Goal: Task Accomplishment & Management: Use online tool/utility

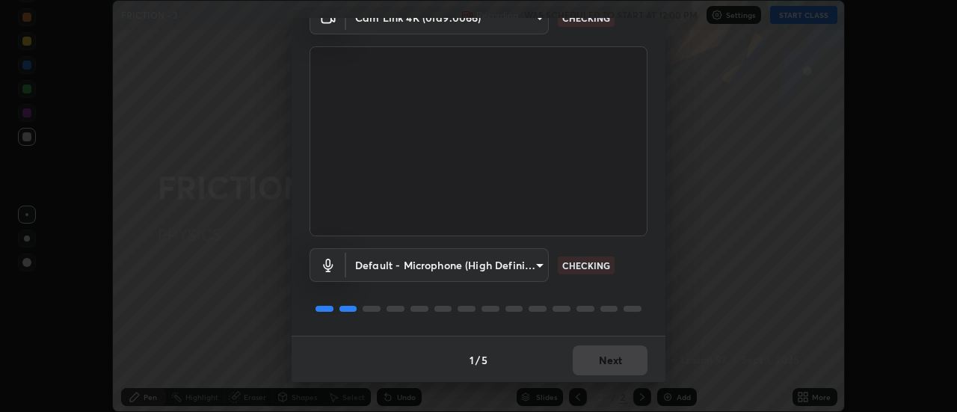
scroll to position [79, 0]
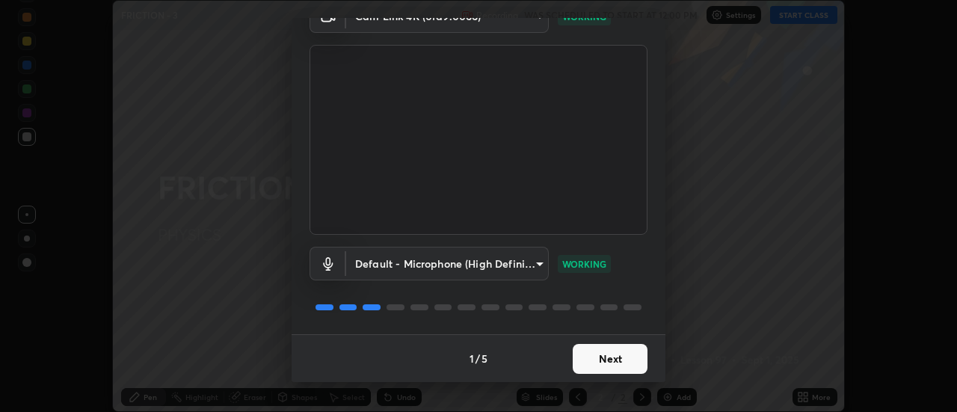
click at [580, 357] on button "Next" at bounding box center [610, 359] width 75 height 30
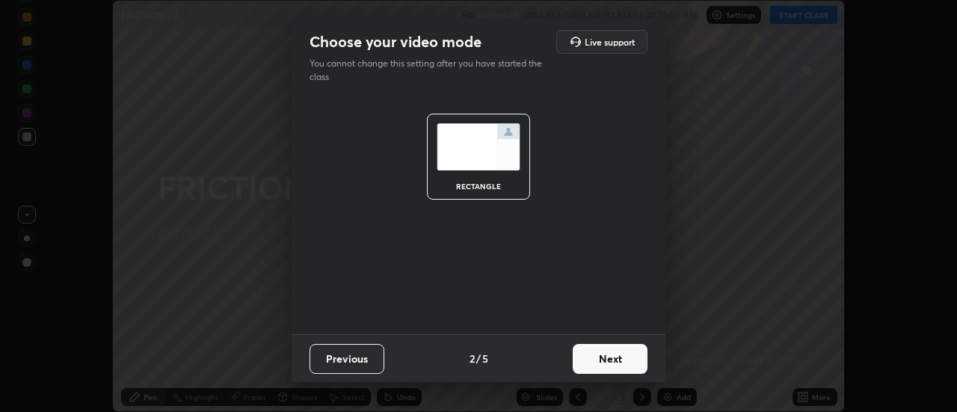
click at [580, 358] on button "Next" at bounding box center [610, 359] width 75 height 30
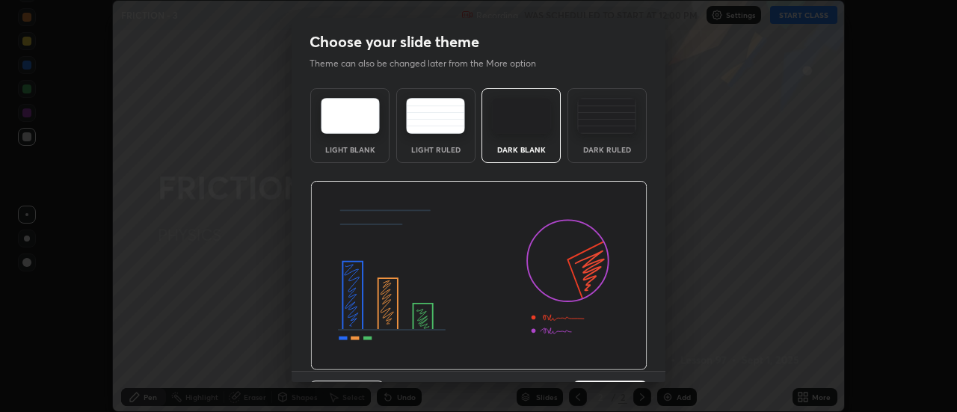
scroll to position [37, 0]
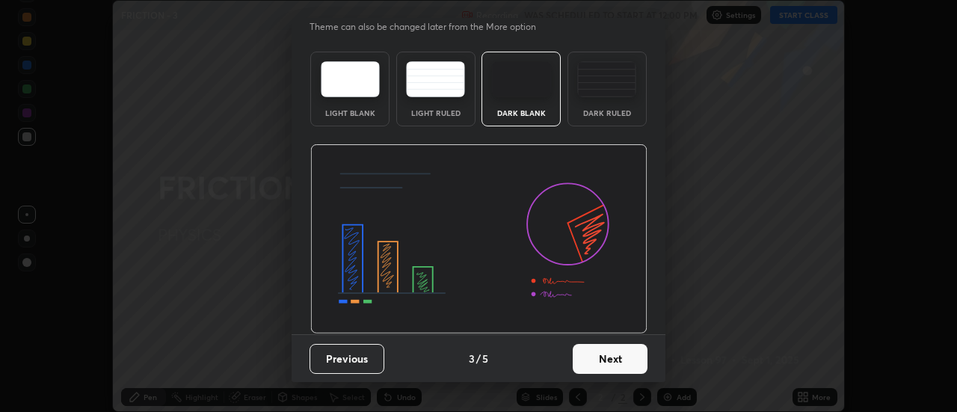
click at [581, 363] on button "Next" at bounding box center [610, 359] width 75 height 30
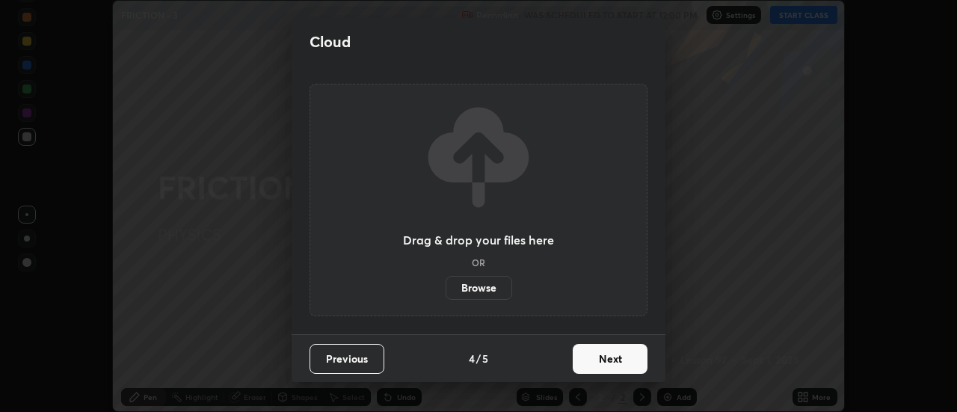
click at [473, 283] on label "Browse" at bounding box center [479, 288] width 67 height 24
click at [446, 283] on input "Browse" at bounding box center [446, 288] width 0 height 24
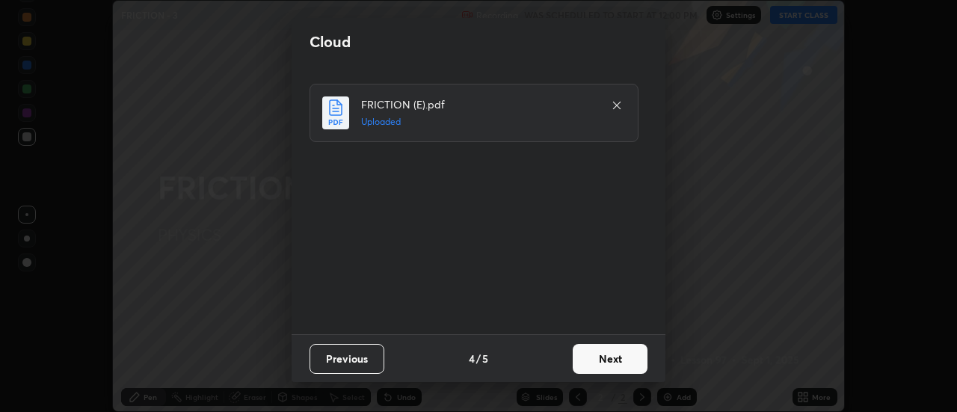
click at [597, 356] on button "Next" at bounding box center [610, 359] width 75 height 30
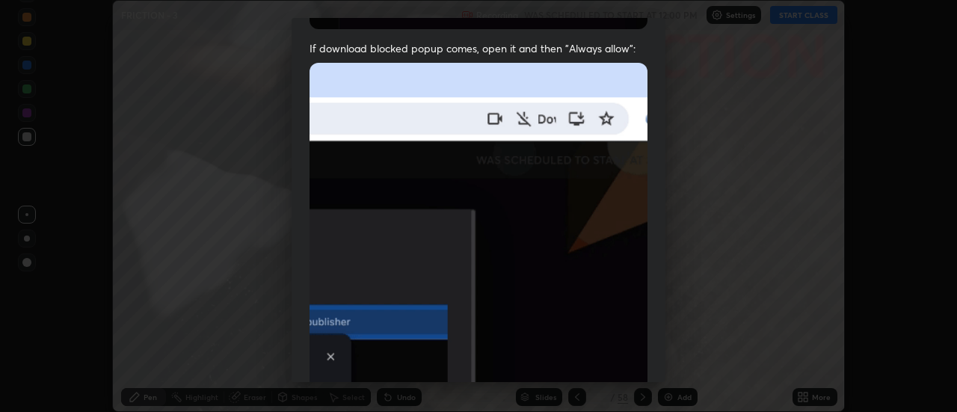
scroll to position [384, 0]
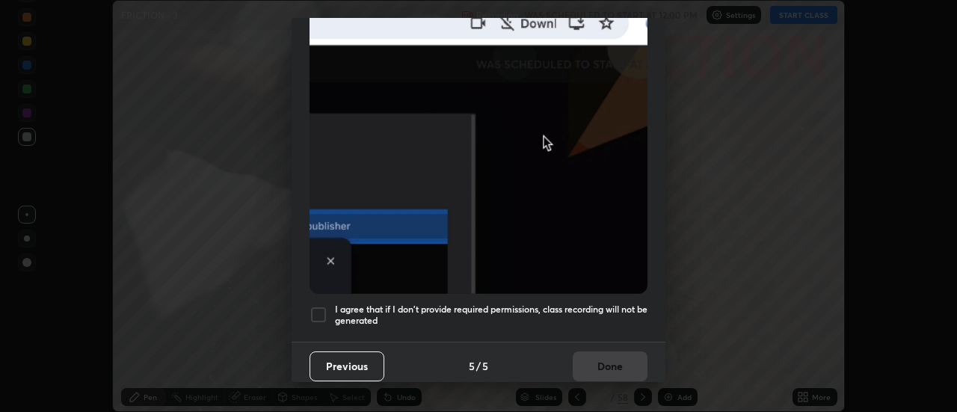
click at [361, 304] on h5 "I agree that if I don't provide required permissions, class recording will not …" at bounding box center [491, 315] width 313 height 23
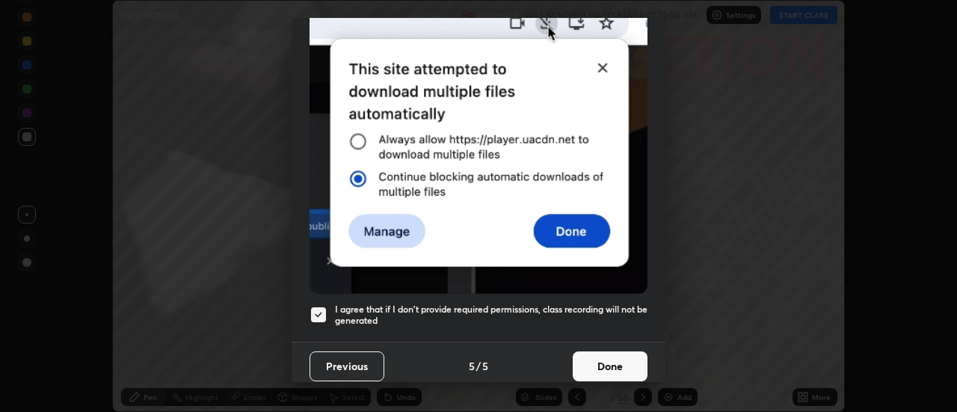
click at [582, 363] on button "Done" at bounding box center [610, 366] width 75 height 30
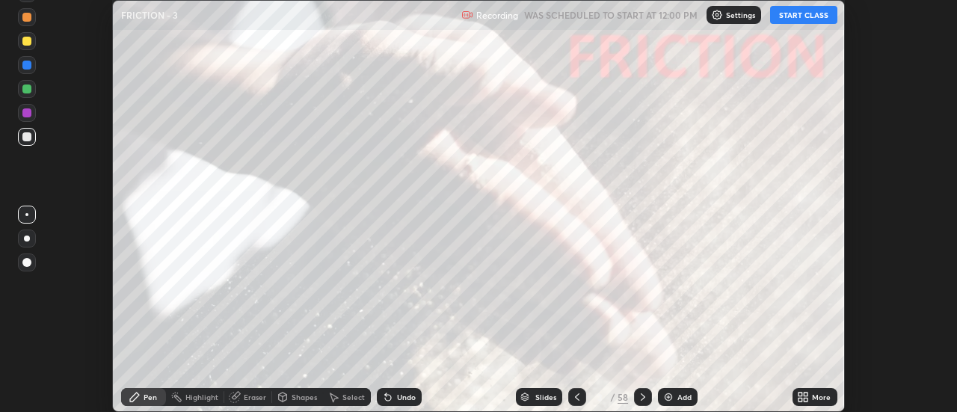
click at [544, 393] on div "Slides" at bounding box center [545, 396] width 21 height 7
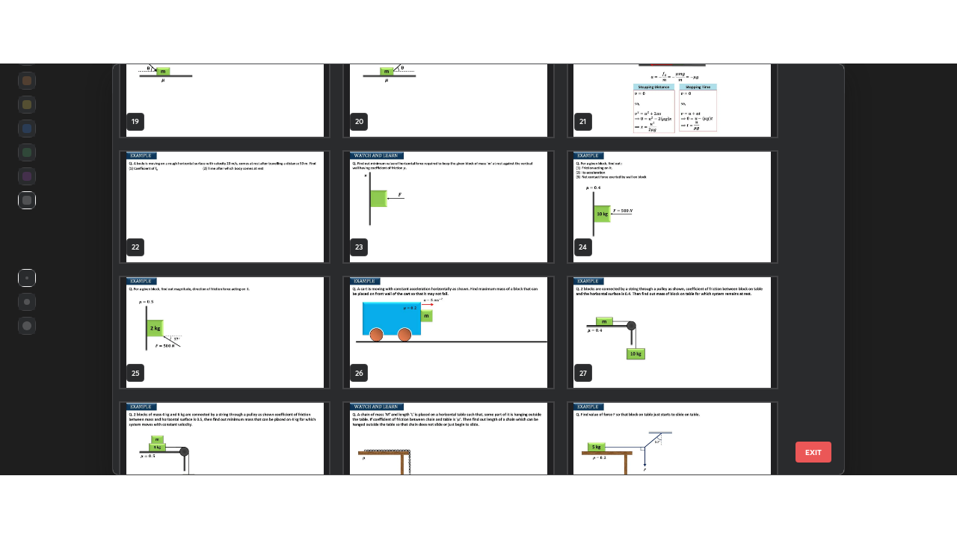
scroll to position [804, 0]
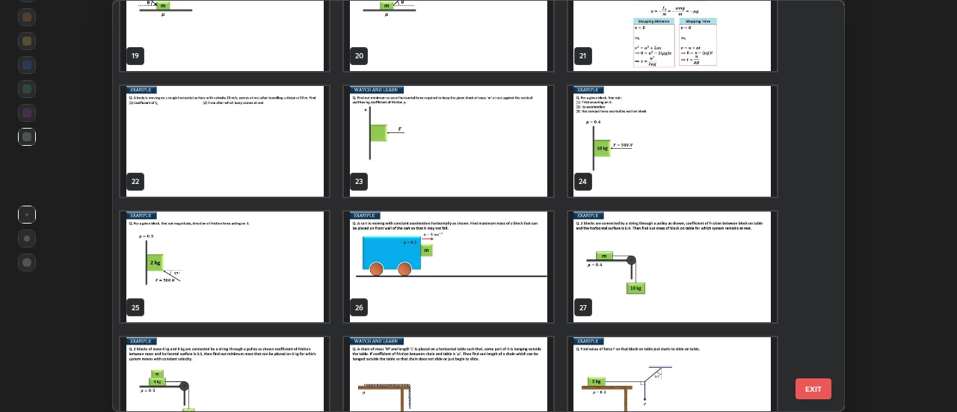
click at [265, 270] on img "grid" at bounding box center [224, 267] width 209 height 111
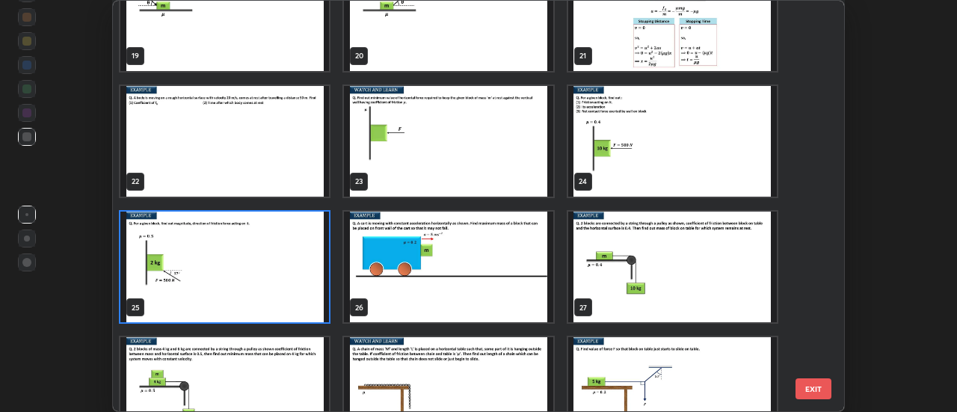
click at [263, 271] on img "grid" at bounding box center [224, 267] width 209 height 111
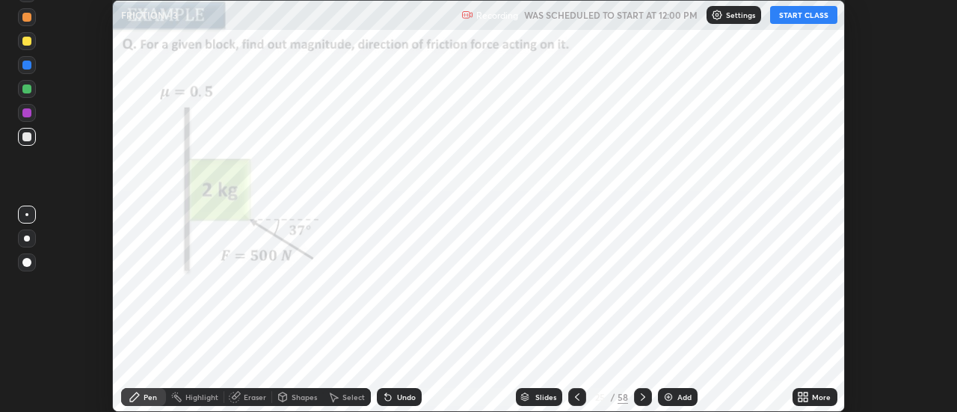
click at [800, 397] on icon at bounding box center [803, 397] width 12 height 12
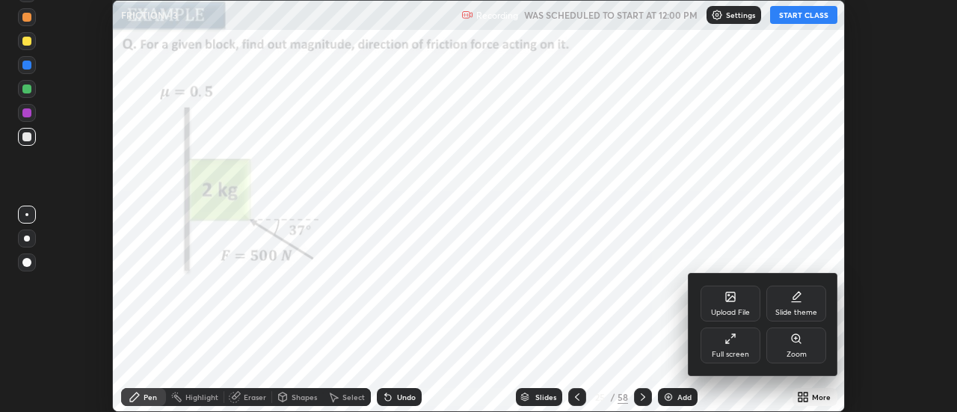
click at [728, 345] on div "Full screen" at bounding box center [731, 345] width 60 height 36
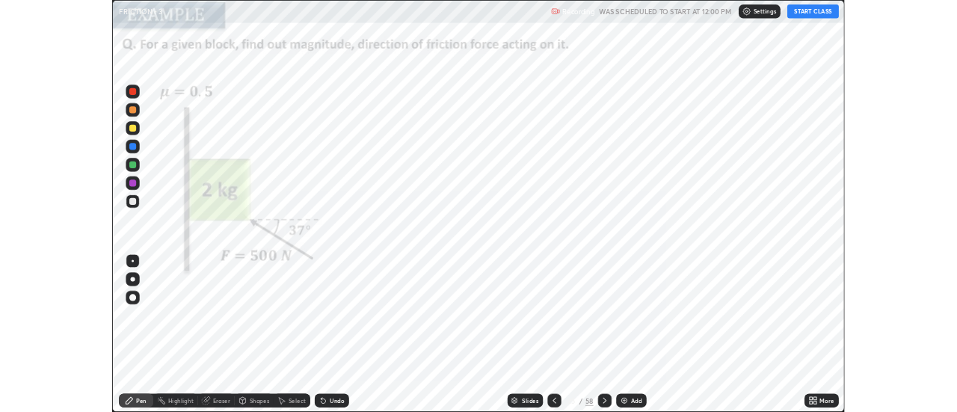
scroll to position [538, 957]
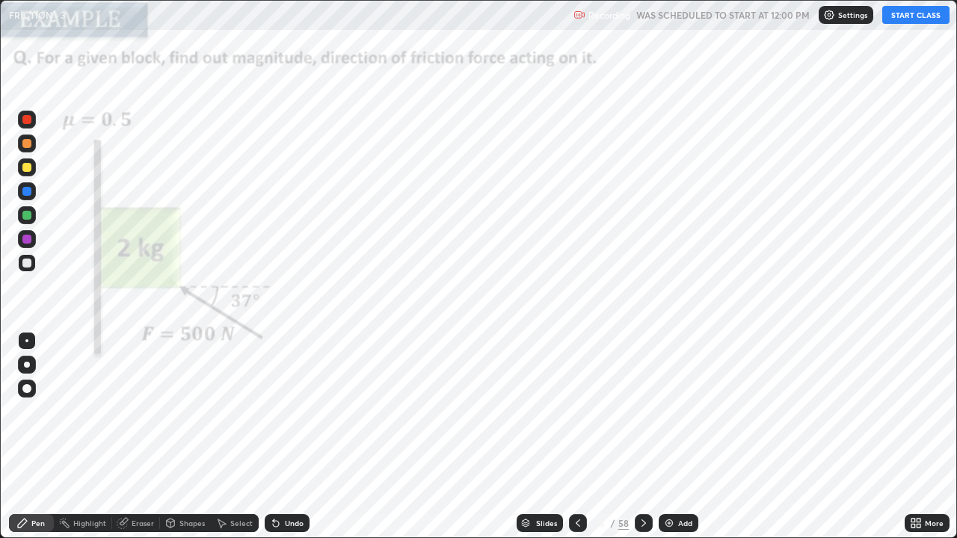
click at [915, 20] on button "START CLASS" at bounding box center [915, 15] width 67 height 18
click at [27, 390] on div at bounding box center [26, 388] width 9 height 9
click at [31, 117] on div at bounding box center [26, 119] width 9 height 9
click at [28, 189] on div at bounding box center [26, 191] width 9 height 9
click at [28, 120] on div at bounding box center [26, 119] width 9 height 9
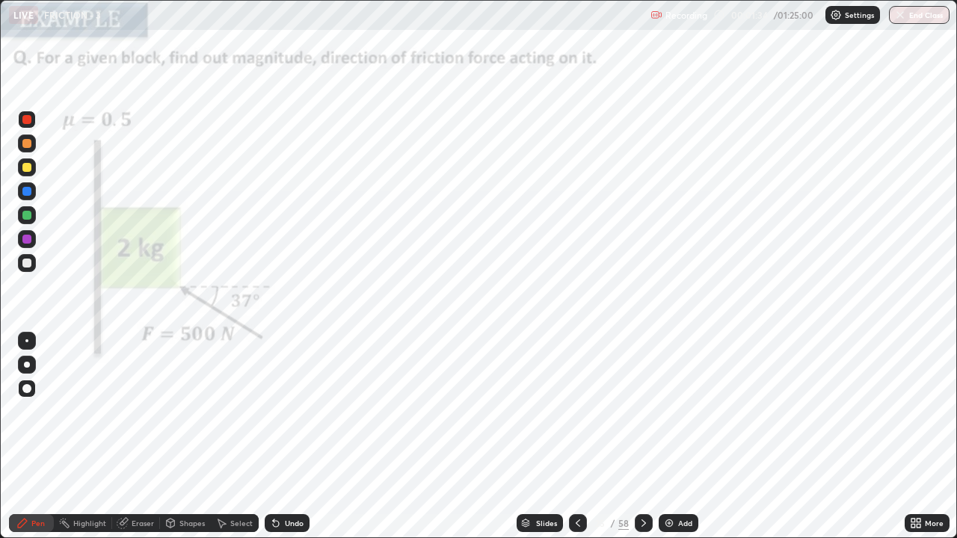
click at [132, 411] on div "Eraser" at bounding box center [143, 523] width 22 height 7
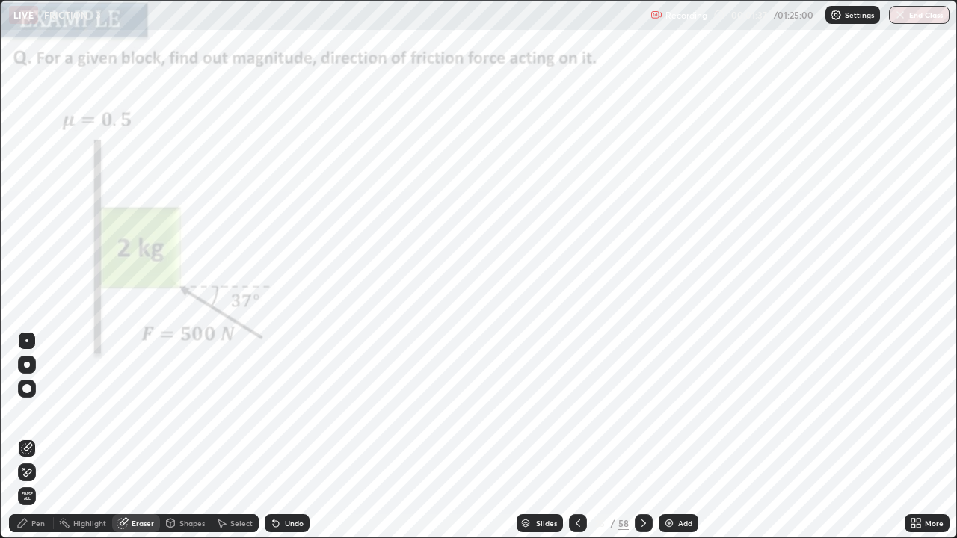
click at [31, 411] on div "Pen" at bounding box center [37, 523] width 13 height 7
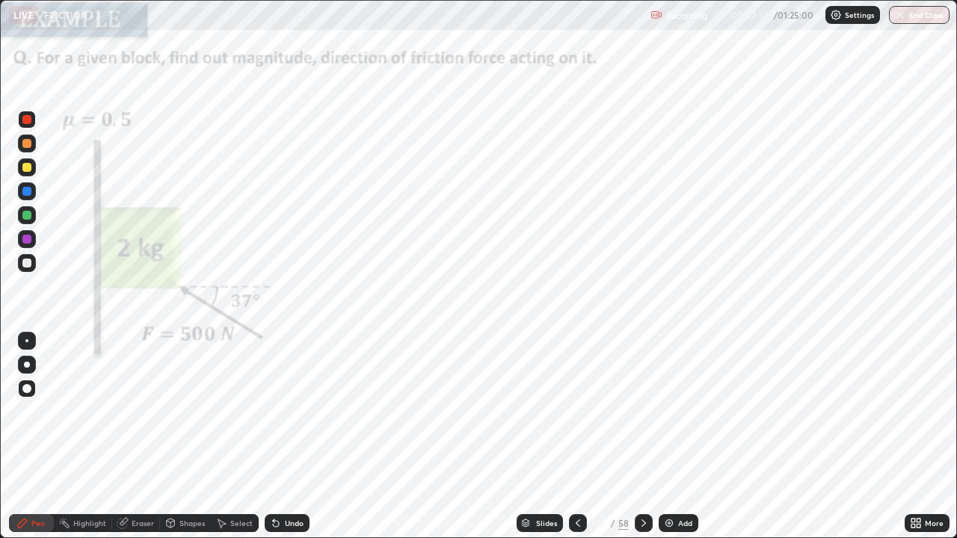
click at [28, 191] on div at bounding box center [26, 191] width 9 height 9
click at [33, 123] on div at bounding box center [27, 120] width 18 height 18
click at [28, 215] on div at bounding box center [26, 215] width 9 height 9
click at [34, 215] on div at bounding box center [27, 215] width 18 height 18
click at [34, 120] on div at bounding box center [27, 120] width 18 height 18
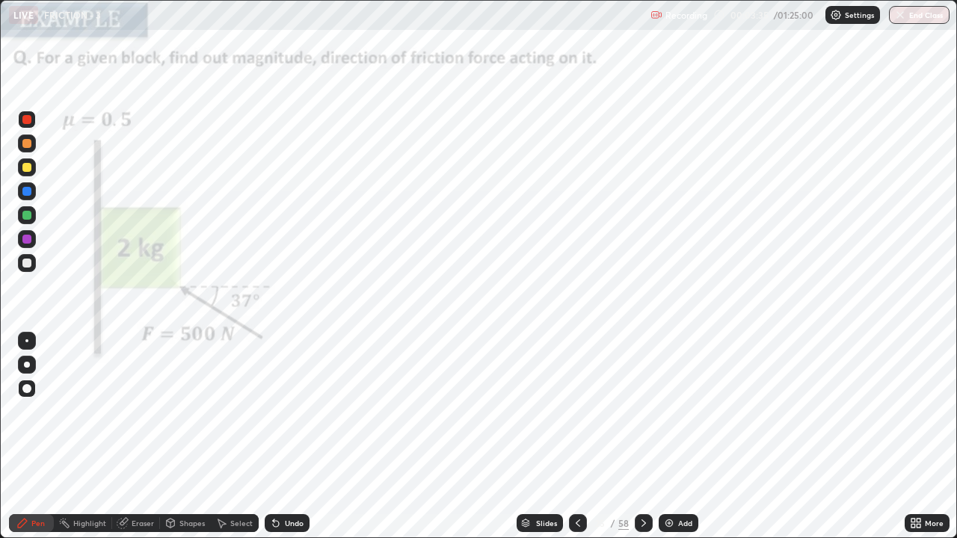
click at [32, 121] on div at bounding box center [27, 120] width 18 height 18
click at [30, 191] on div at bounding box center [26, 191] width 9 height 9
click at [27, 120] on div at bounding box center [26, 119] width 9 height 9
click at [34, 191] on div at bounding box center [27, 191] width 18 height 18
click at [641, 411] on icon at bounding box center [644, 523] width 12 height 12
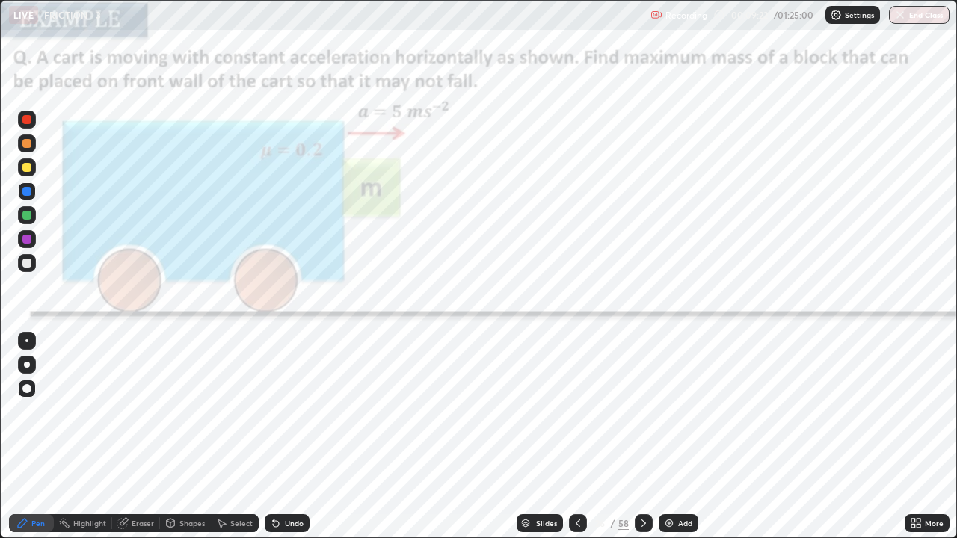
click at [29, 217] on div at bounding box center [26, 215] width 9 height 9
click at [30, 218] on div at bounding box center [26, 215] width 9 height 9
click at [28, 167] on div at bounding box center [26, 167] width 9 height 9
click at [28, 144] on div at bounding box center [26, 143] width 9 height 9
click at [141, 411] on div "Eraser" at bounding box center [143, 523] width 22 height 7
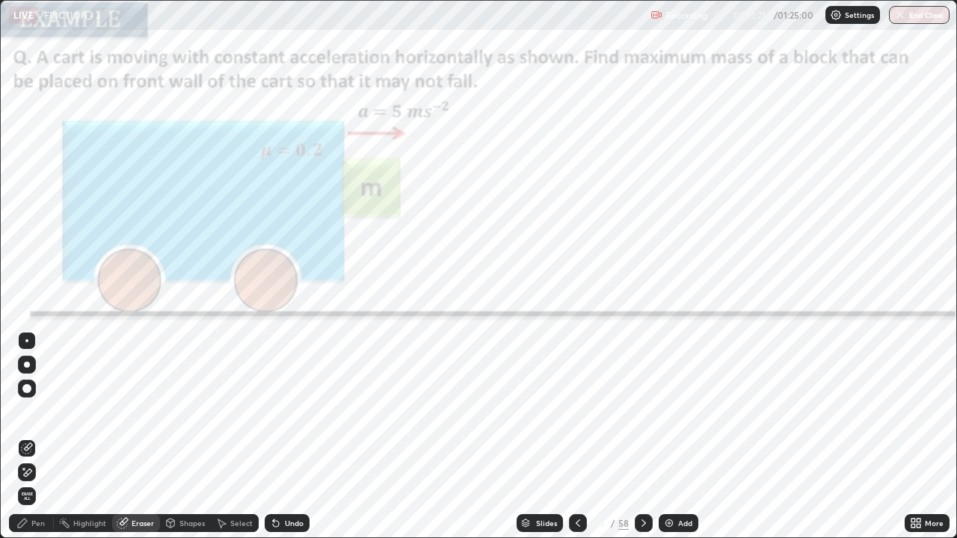
click at [40, 411] on div "Pen" at bounding box center [37, 523] width 13 height 7
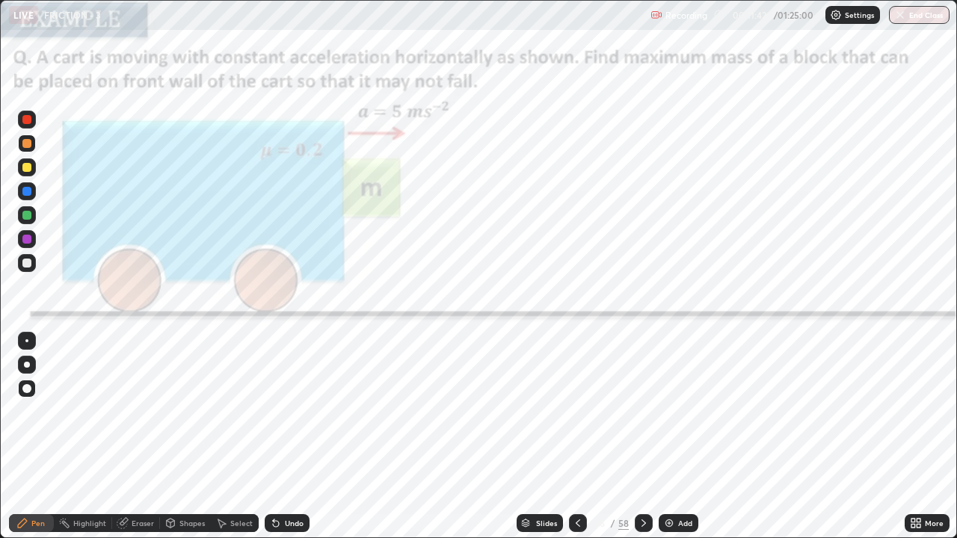
click at [30, 122] on div at bounding box center [26, 119] width 9 height 9
click at [136, 411] on div "Eraser" at bounding box center [143, 523] width 22 height 7
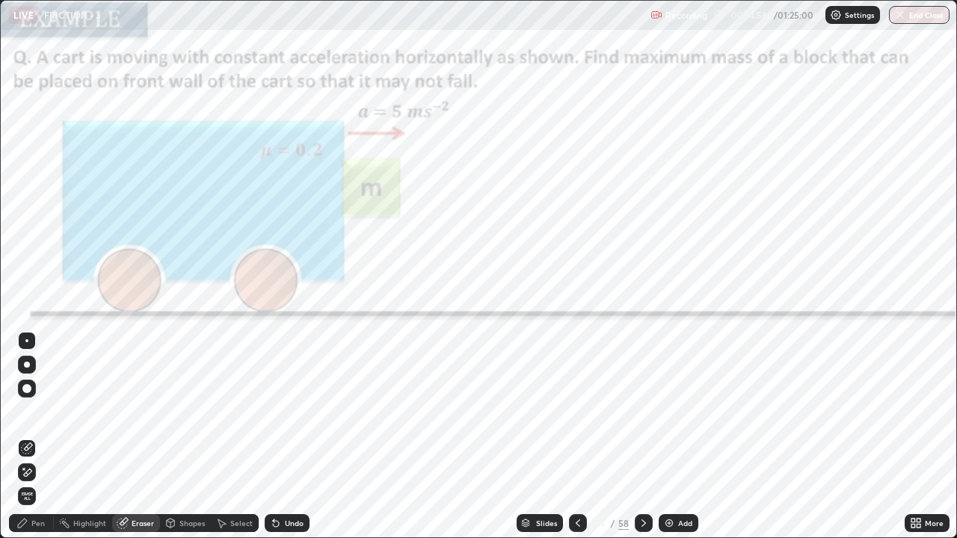
click at [641, 411] on icon at bounding box center [644, 523] width 12 height 12
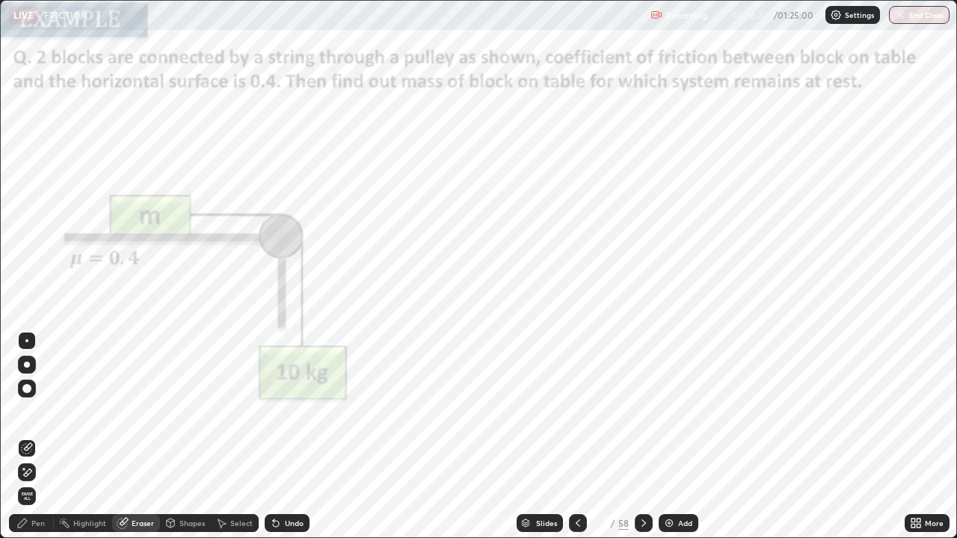
click at [27, 389] on div at bounding box center [26, 388] width 9 height 9
click at [30, 411] on div "Pen" at bounding box center [31, 523] width 45 height 18
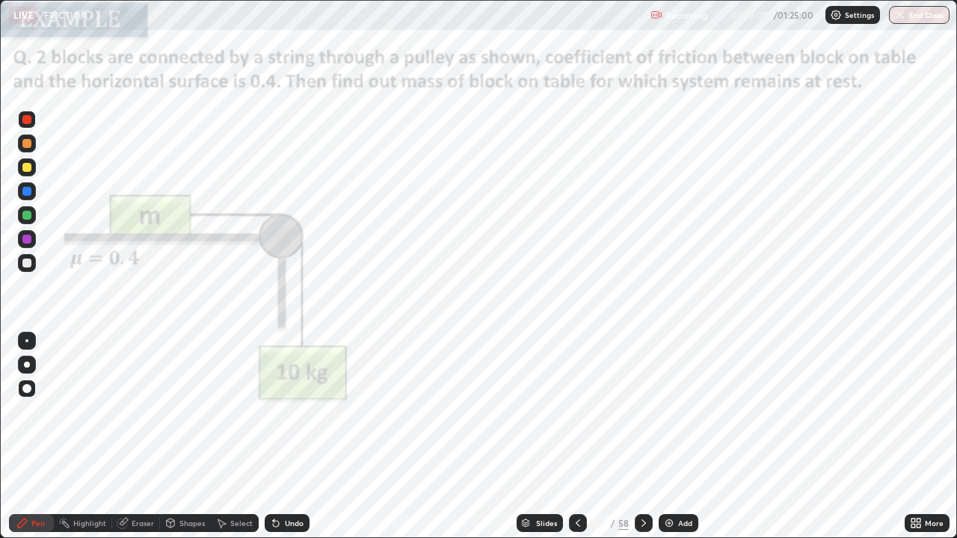
click at [25, 219] on div at bounding box center [26, 215] width 9 height 9
click at [30, 191] on div at bounding box center [26, 191] width 9 height 9
click at [644, 411] on icon at bounding box center [643, 523] width 4 height 7
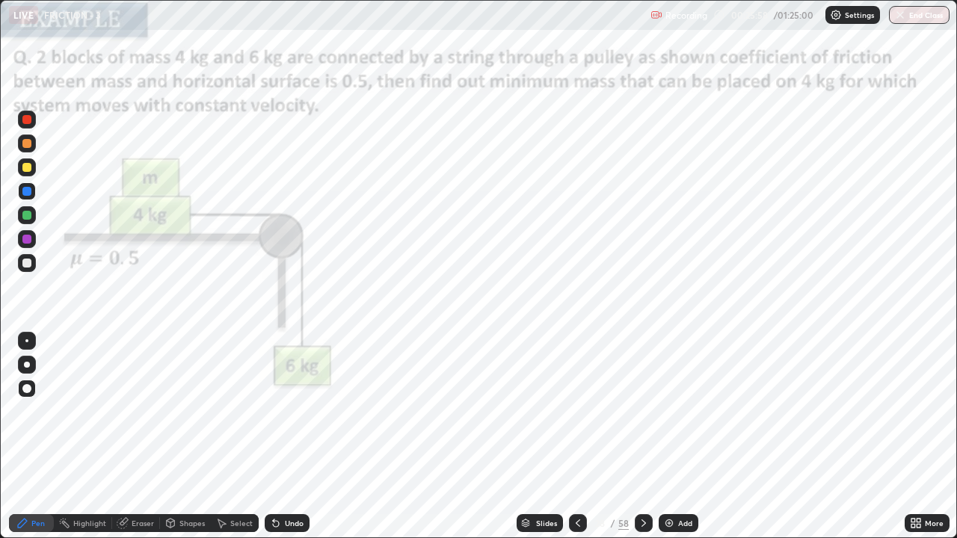
click at [33, 238] on div at bounding box center [27, 239] width 18 height 18
click at [26, 216] on div at bounding box center [26, 215] width 9 height 9
click at [30, 167] on div at bounding box center [26, 167] width 9 height 9
click at [28, 215] on div at bounding box center [26, 215] width 9 height 9
click at [641, 411] on icon at bounding box center [644, 523] width 12 height 12
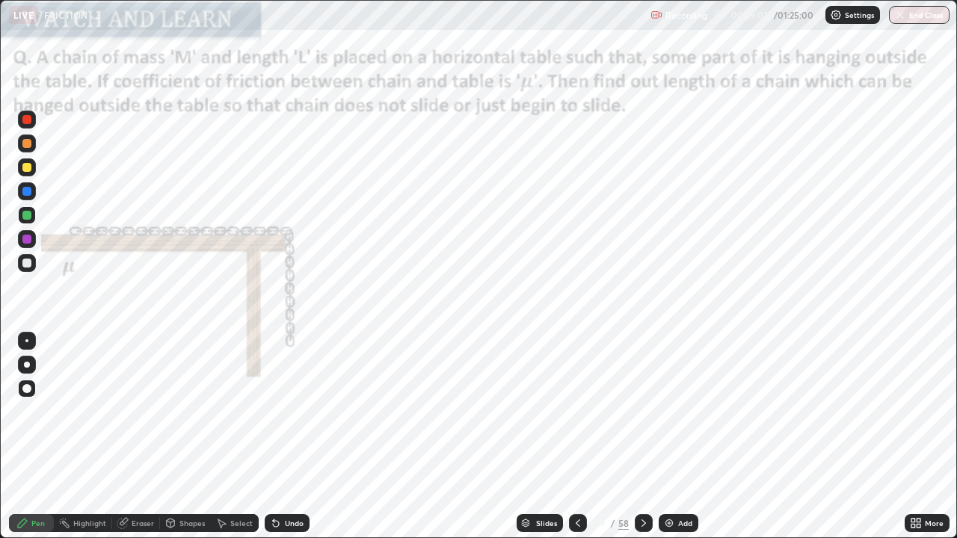
click at [49, 411] on div "Pen" at bounding box center [31, 523] width 45 height 18
click at [28, 239] on div at bounding box center [26, 239] width 9 height 9
click at [28, 191] on div at bounding box center [26, 191] width 9 height 9
click at [28, 167] on div at bounding box center [26, 167] width 9 height 9
click at [28, 213] on div at bounding box center [26, 215] width 9 height 9
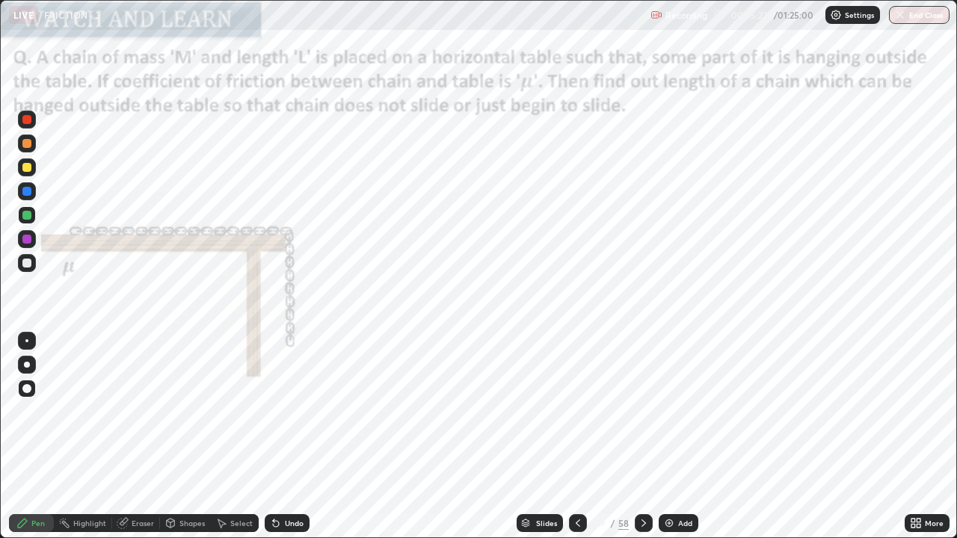
click at [28, 190] on div at bounding box center [26, 191] width 9 height 9
click at [38, 240] on div at bounding box center [27, 239] width 24 height 24
click at [133, 411] on div "Eraser" at bounding box center [143, 523] width 22 height 7
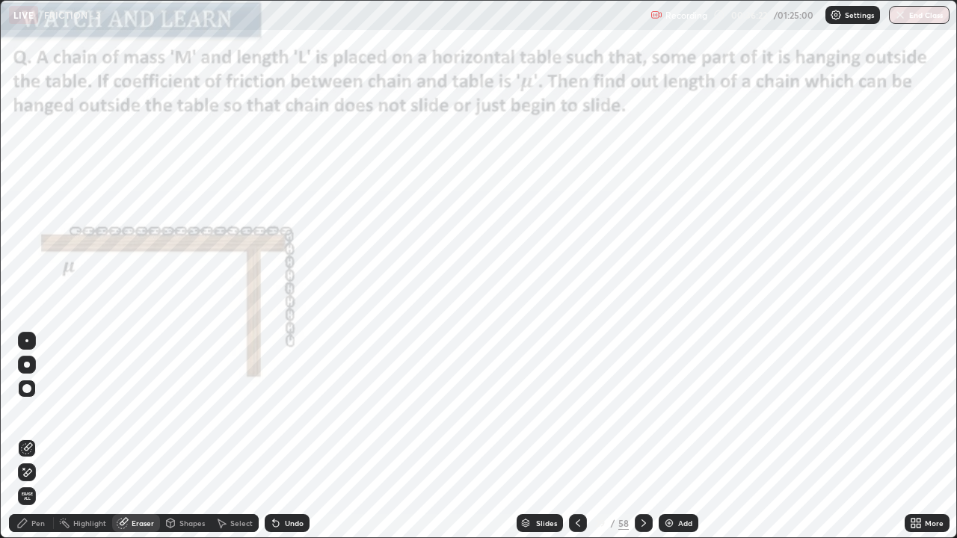
click at [31, 411] on div "Pen" at bounding box center [31, 523] width 45 height 18
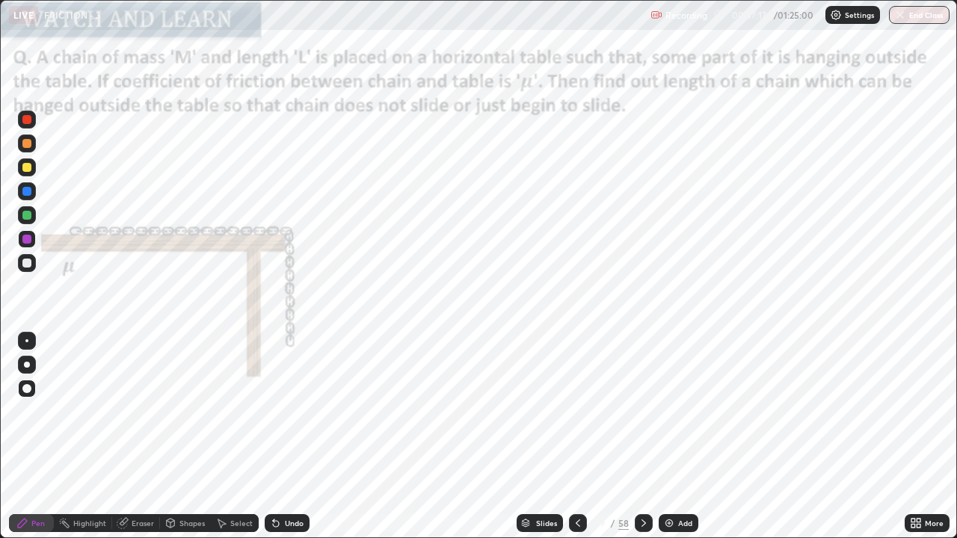
click at [295, 411] on div "Undo" at bounding box center [294, 523] width 19 height 7
click at [294, 411] on div "Undo" at bounding box center [294, 523] width 19 height 7
click at [643, 411] on icon at bounding box center [643, 523] width 4 height 7
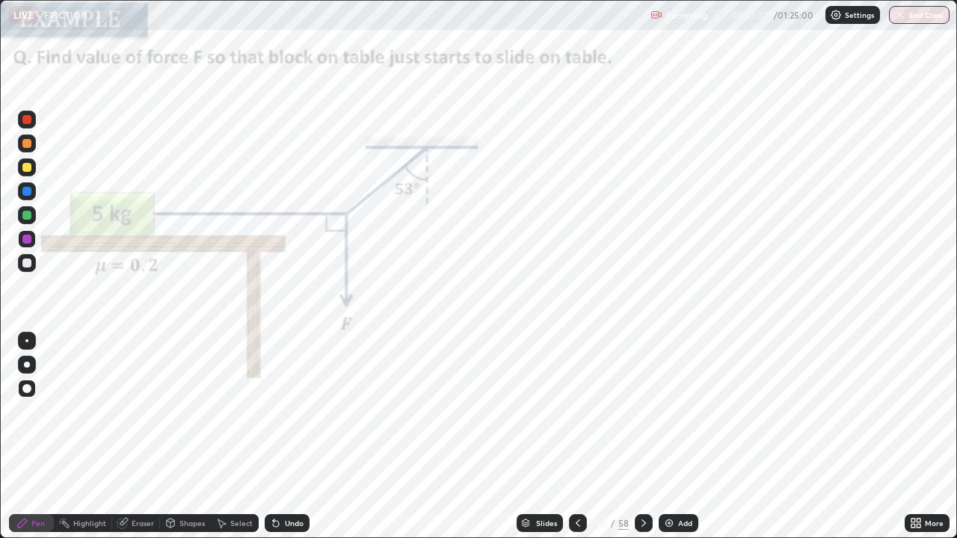
click at [30, 120] on div at bounding box center [26, 119] width 9 height 9
click at [32, 191] on div at bounding box center [27, 191] width 18 height 18
click at [642, 411] on icon at bounding box center [644, 523] width 12 height 12
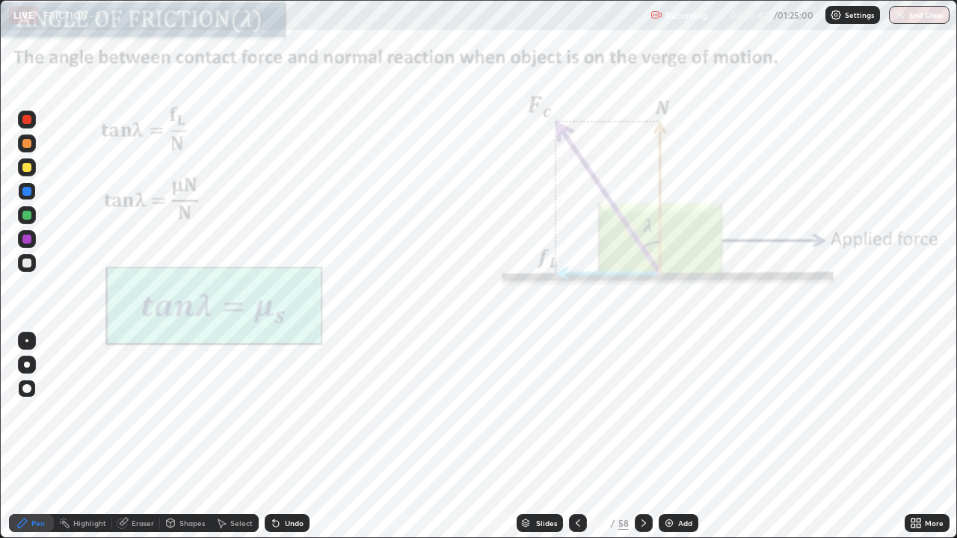
click at [136, 411] on div "Eraser" at bounding box center [143, 523] width 22 height 7
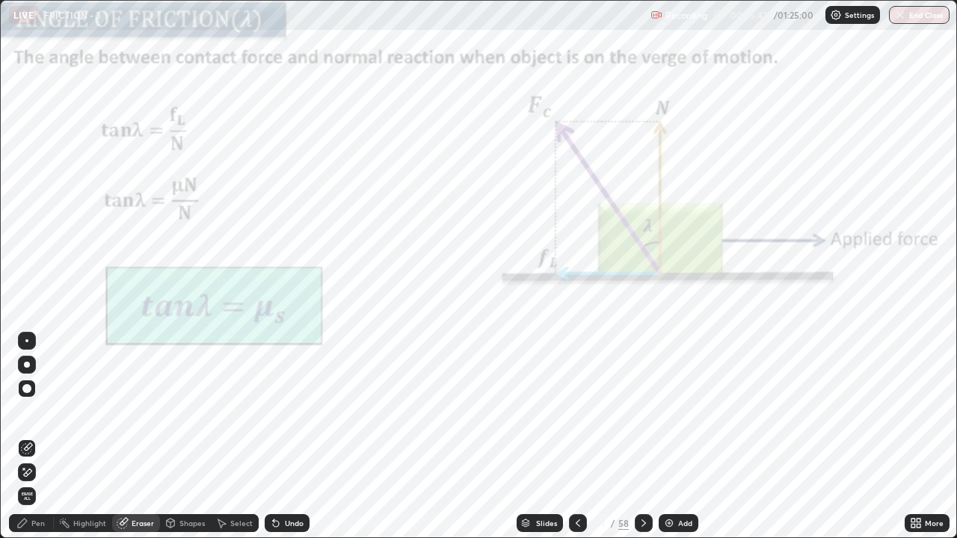
click at [40, 411] on div "Pen" at bounding box center [37, 523] width 13 height 7
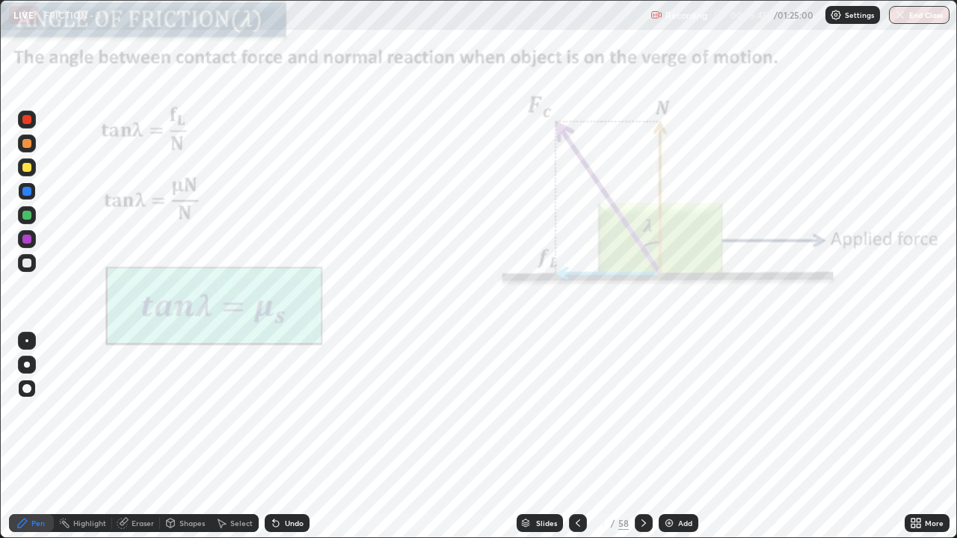
click at [32, 120] on div at bounding box center [27, 120] width 18 height 18
click at [641, 411] on icon at bounding box center [644, 523] width 12 height 12
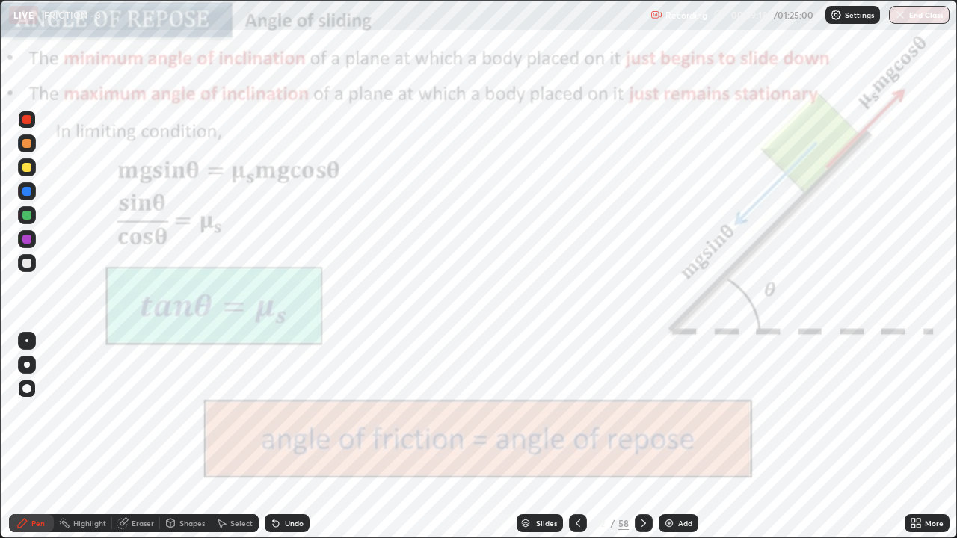
click at [574, 411] on icon at bounding box center [578, 523] width 12 height 12
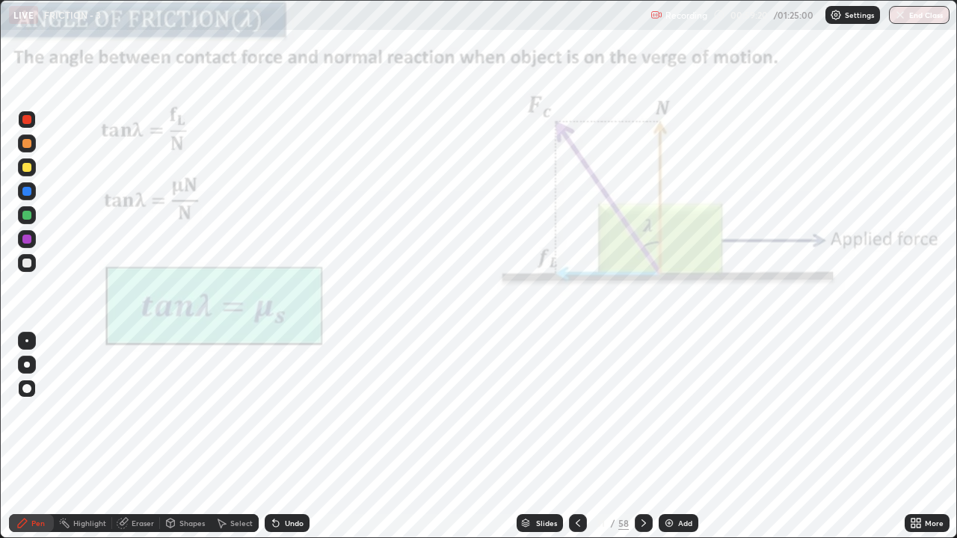
click at [640, 411] on icon at bounding box center [644, 523] width 12 height 12
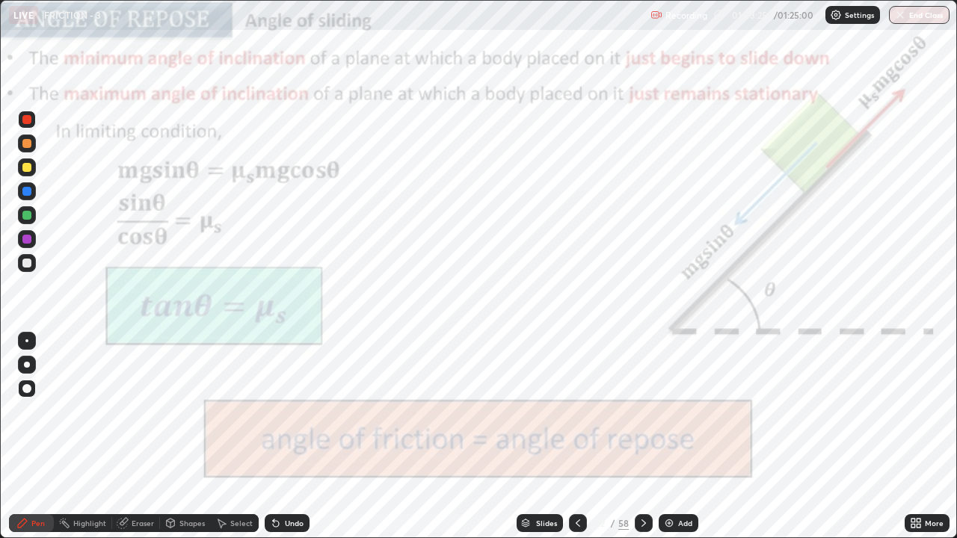
click at [647, 411] on icon at bounding box center [644, 523] width 12 height 12
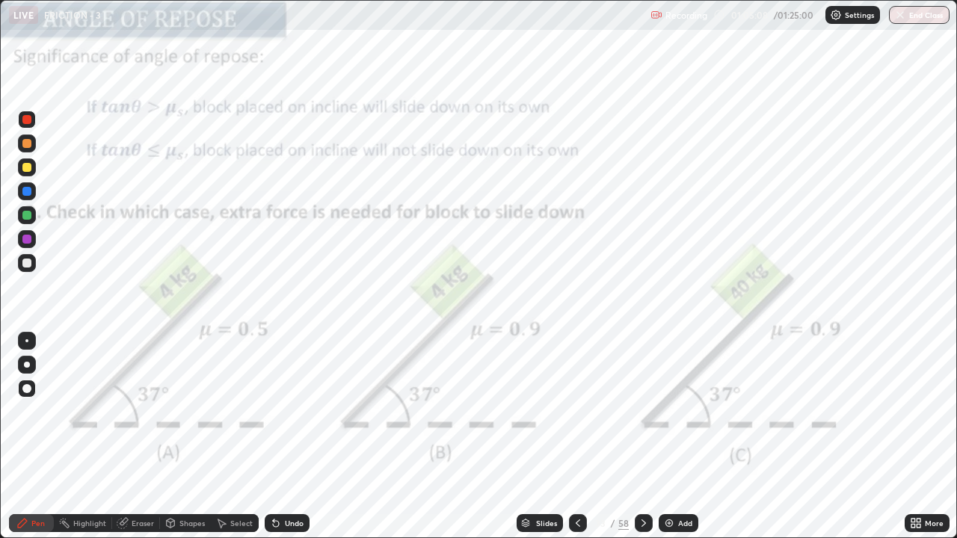
click at [137, 411] on div "Eraser" at bounding box center [143, 523] width 22 height 7
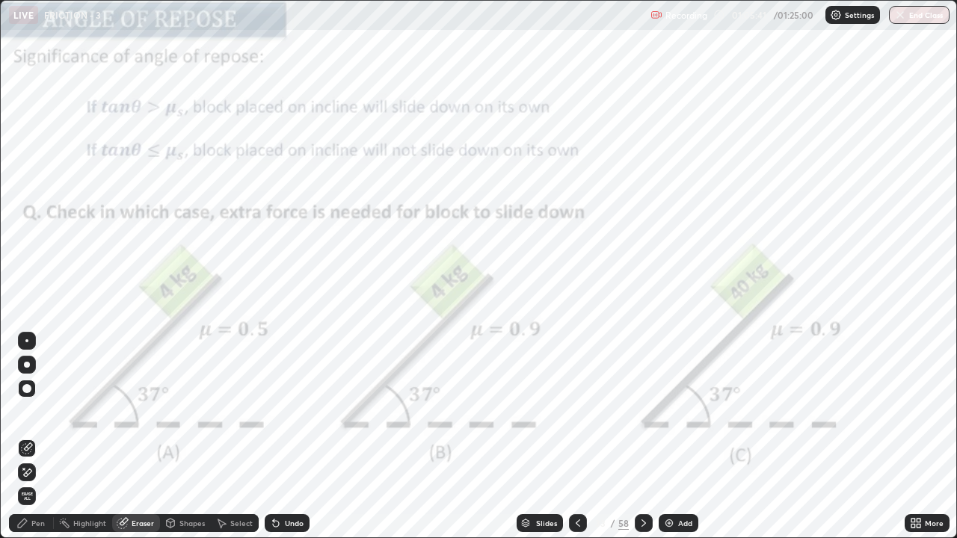
click at [34, 411] on div "Pen" at bounding box center [37, 523] width 13 height 7
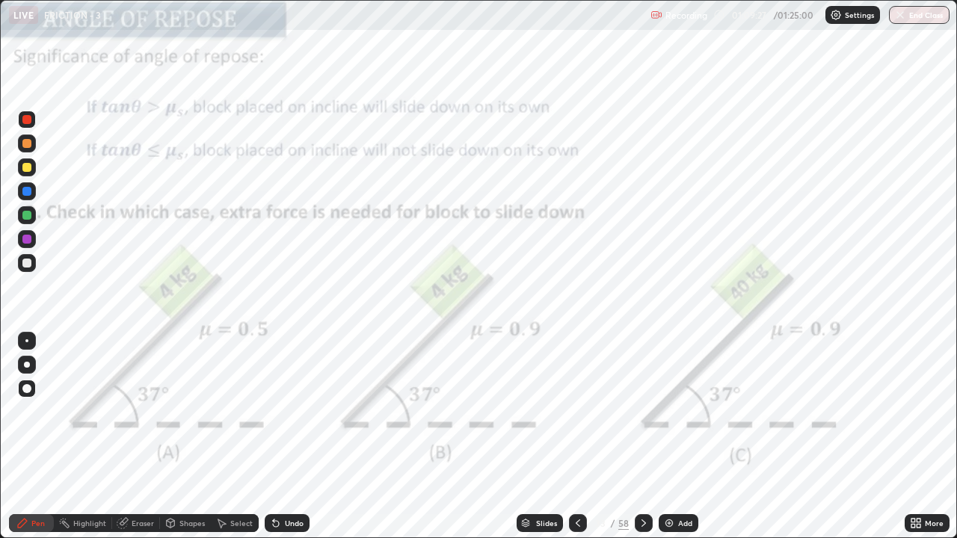
click at [28, 218] on div at bounding box center [26, 215] width 9 height 9
click at [139, 411] on div "Eraser" at bounding box center [143, 523] width 22 height 7
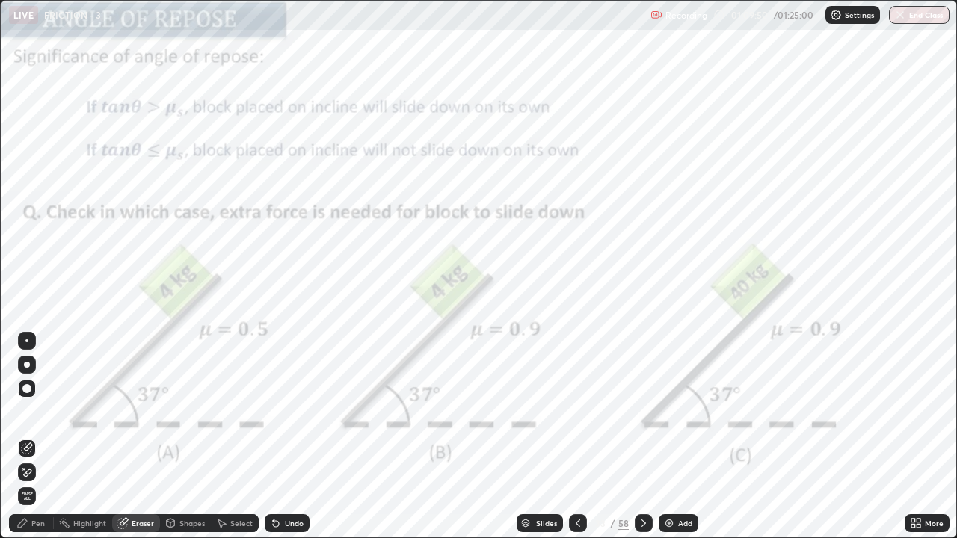
click at [43, 411] on div "Pen" at bounding box center [37, 523] width 13 height 7
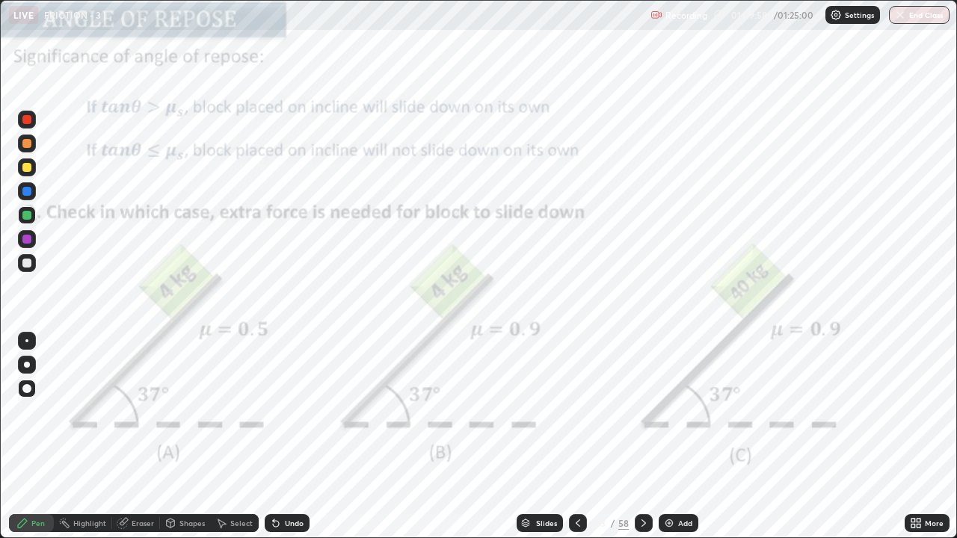
click at [28, 193] on div at bounding box center [26, 191] width 9 height 9
click at [287, 411] on div "Undo" at bounding box center [294, 523] width 19 height 7
click at [290, 411] on div "Undo" at bounding box center [294, 523] width 19 height 7
click at [291, 411] on div "Undo" at bounding box center [294, 523] width 19 height 7
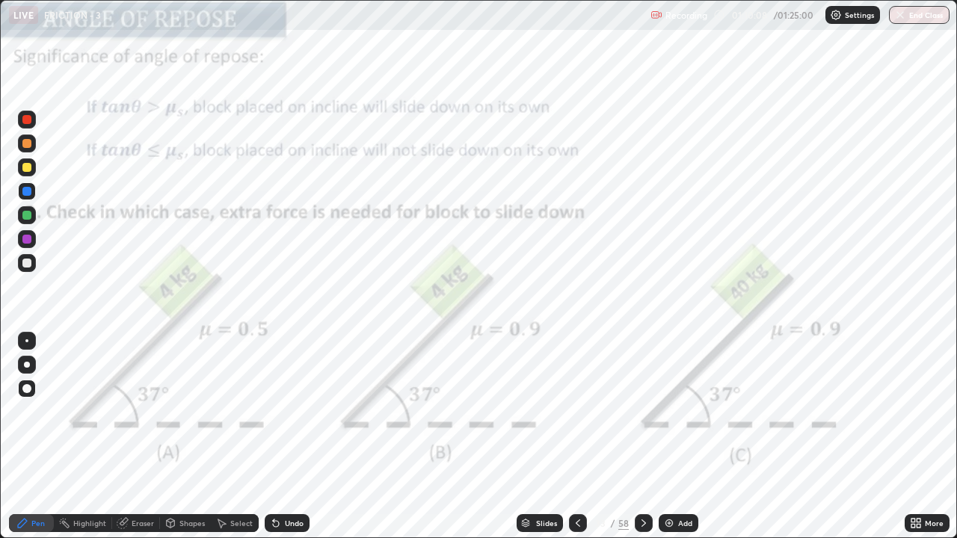
click at [92, 411] on div "Highlight" at bounding box center [89, 523] width 33 height 7
click at [132, 411] on div "Eraser" at bounding box center [143, 523] width 22 height 7
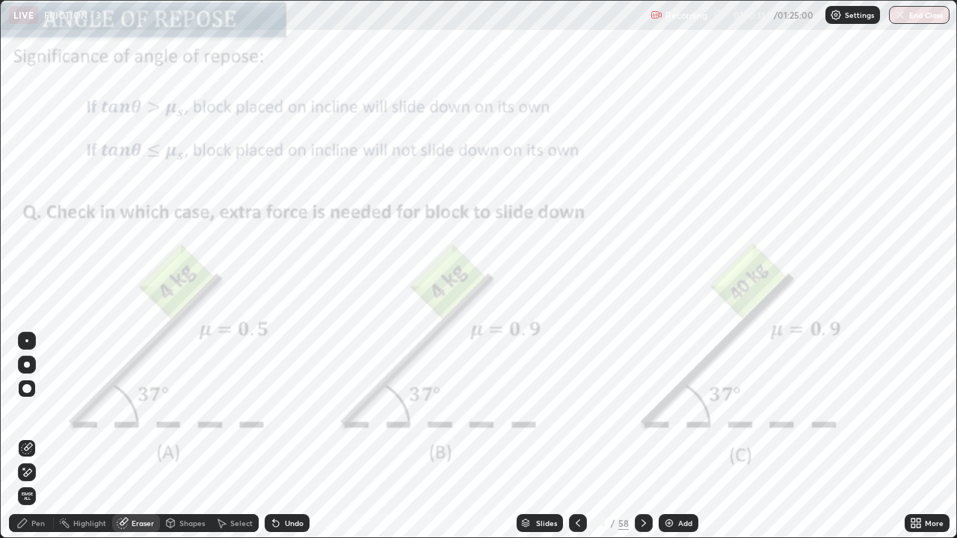
click at [37, 411] on div "Pen" at bounding box center [37, 523] width 13 height 7
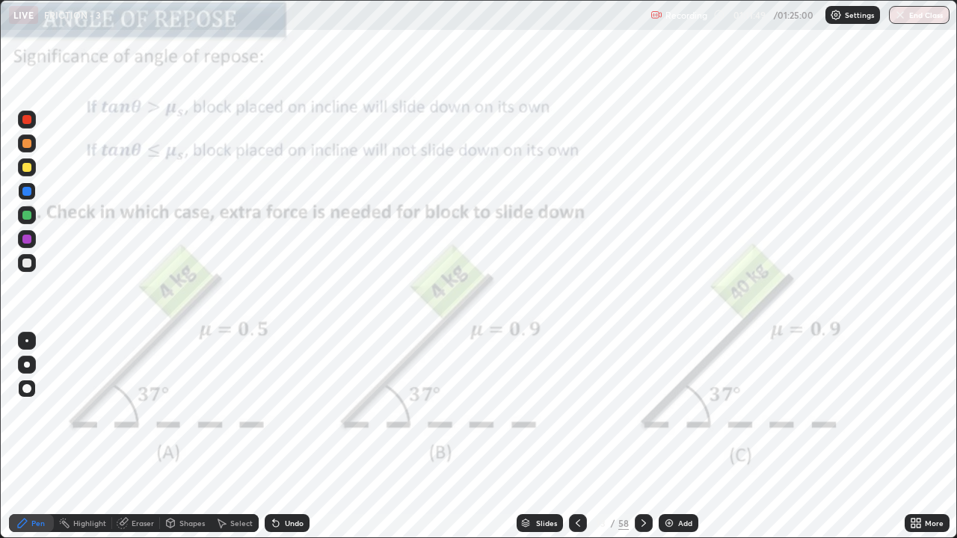
click at [276, 411] on icon at bounding box center [276, 524] width 6 height 6
click at [285, 411] on div "Undo" at bounding box center [294, 523] width 19 height 7
click at [290, 411] on div "Undo" at bounding box center [287, 523] width 45 height 18
click at [295, 411] on div "Undo" at bounding box center [294, 523] width 19 height 7
click at [292, 411] on div "Undo" at bounding box center [294, 523] width 19 height 7
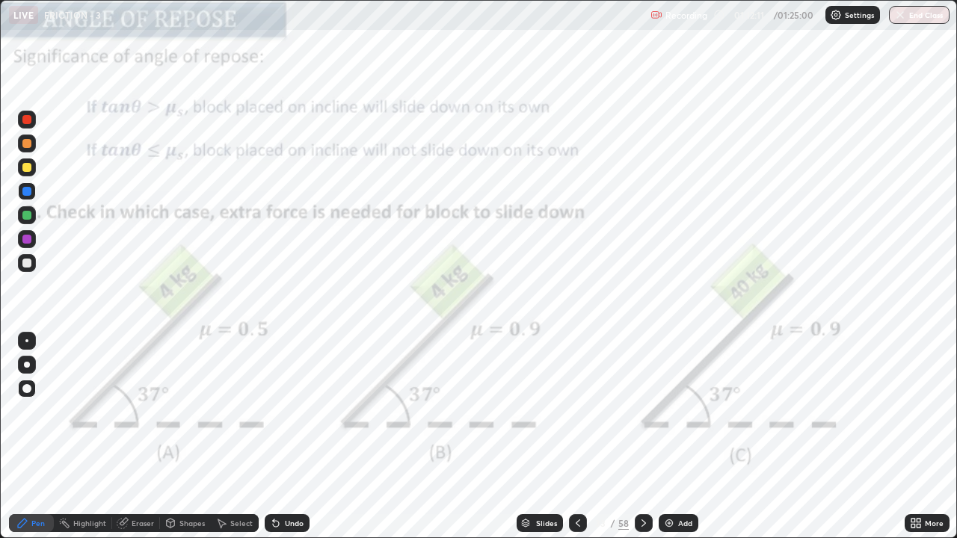
click at [29, 239] on div at bounding box center [26, 239] width 9 height 9
click at [641, 411] on icon at bounding box center [644, 523] width 12 height 12
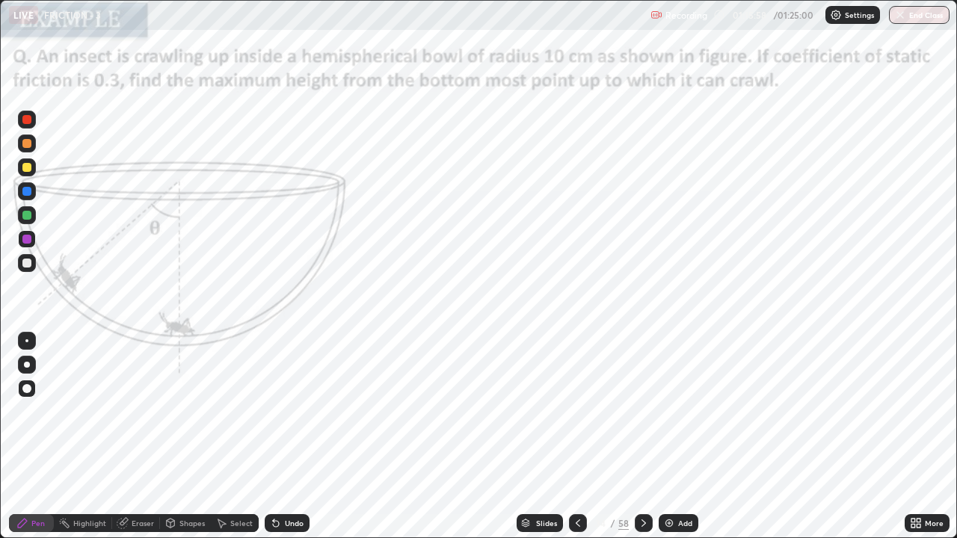
click at [641, 411] on icon at bounding box center [644, 523] width 12 height 12
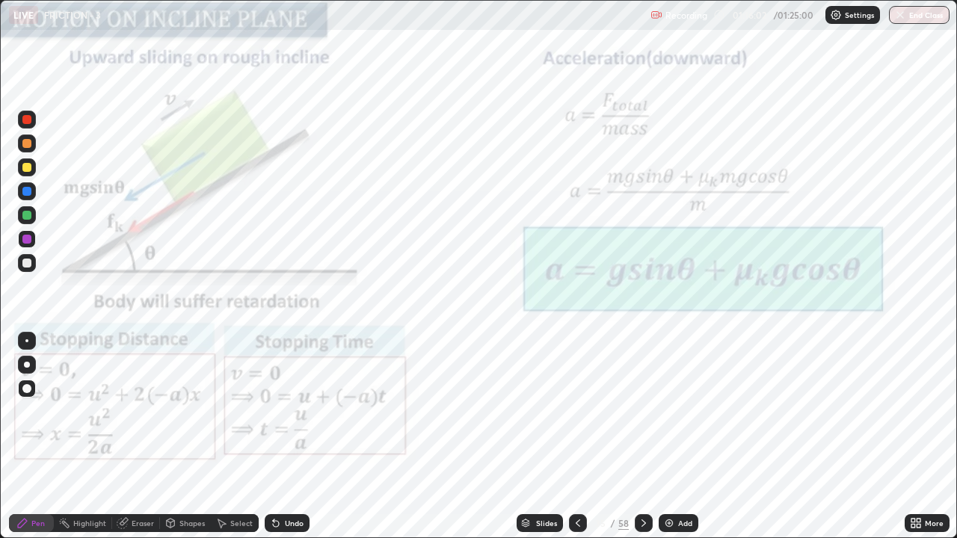
click at [575, 411] on icon at bounding box center [578, 523] width 12 height 12
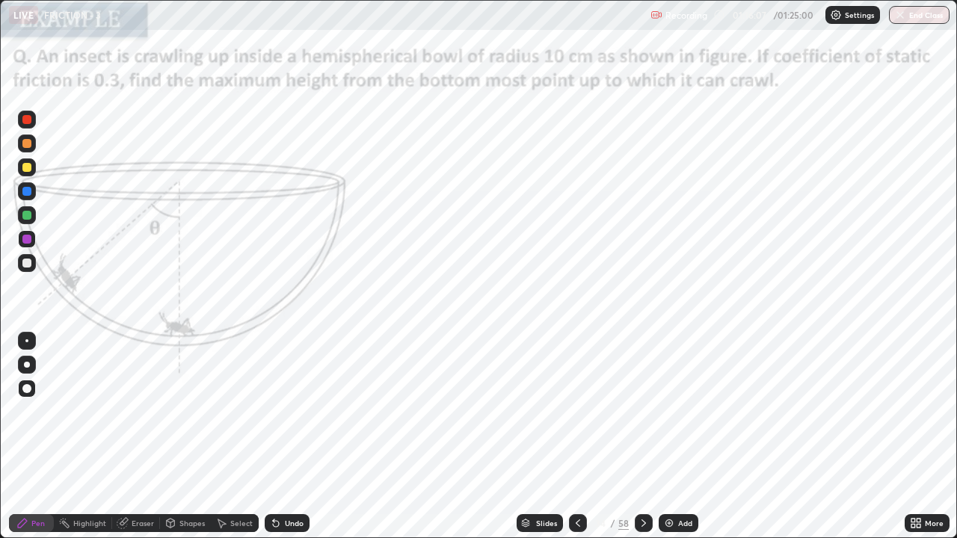
click at [146, 411] on div "Eraser" at bounding box center [143, 523] width 22 height 7
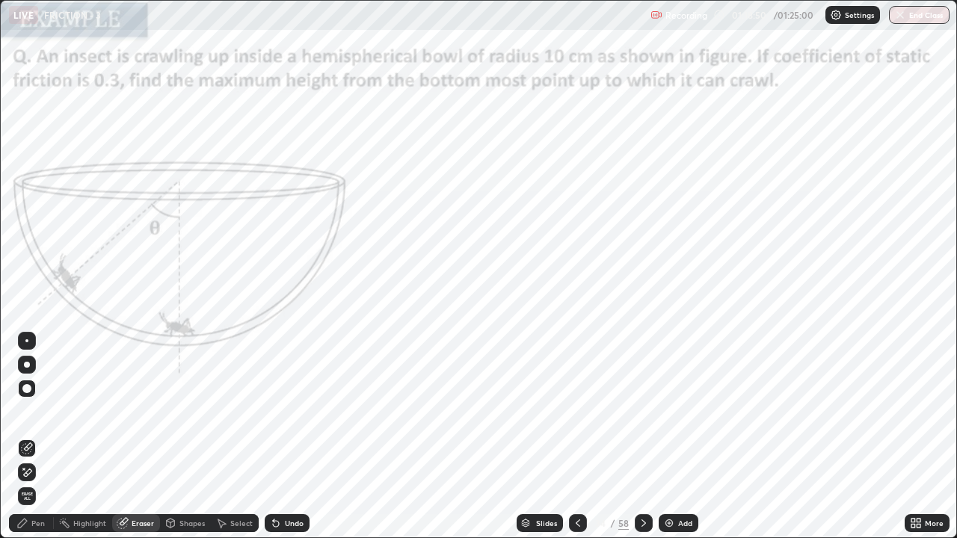
click at [35, 411] on div "Pen" at bounding box center [37, 523] width 13 height 7
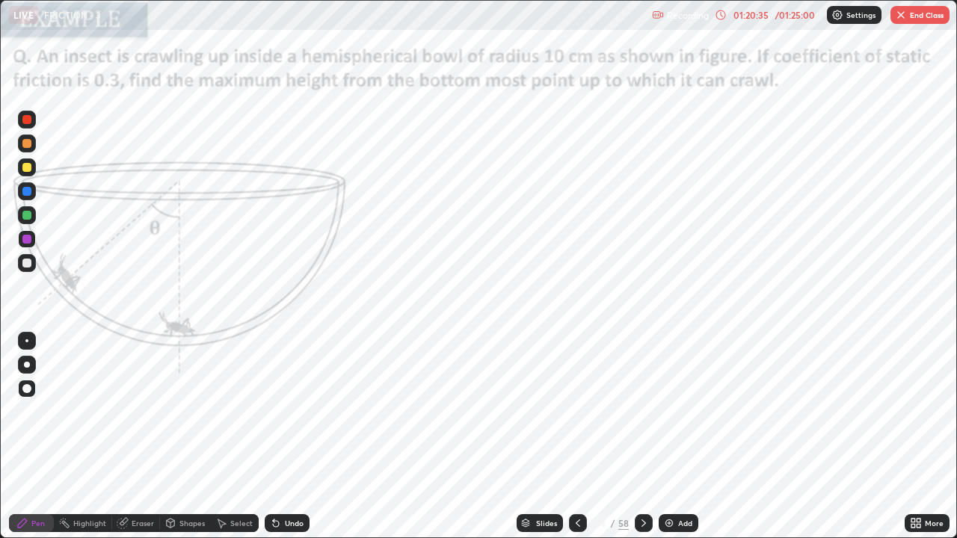
click at [908, 19] on button "End Class" at bounding box center [919, 15] width 59 height 18
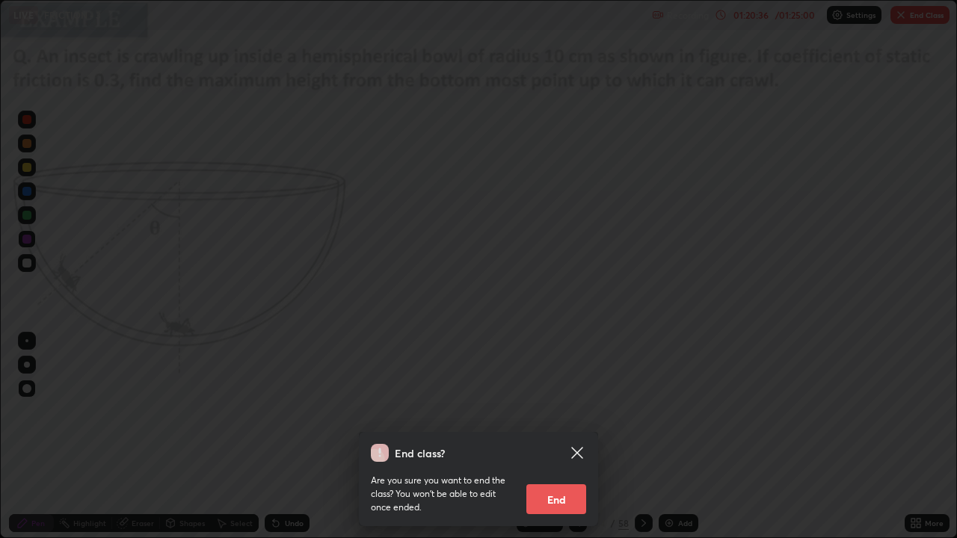
click at [547, 411] on button "End" at bounding box center [556, 499] width 60 height 30
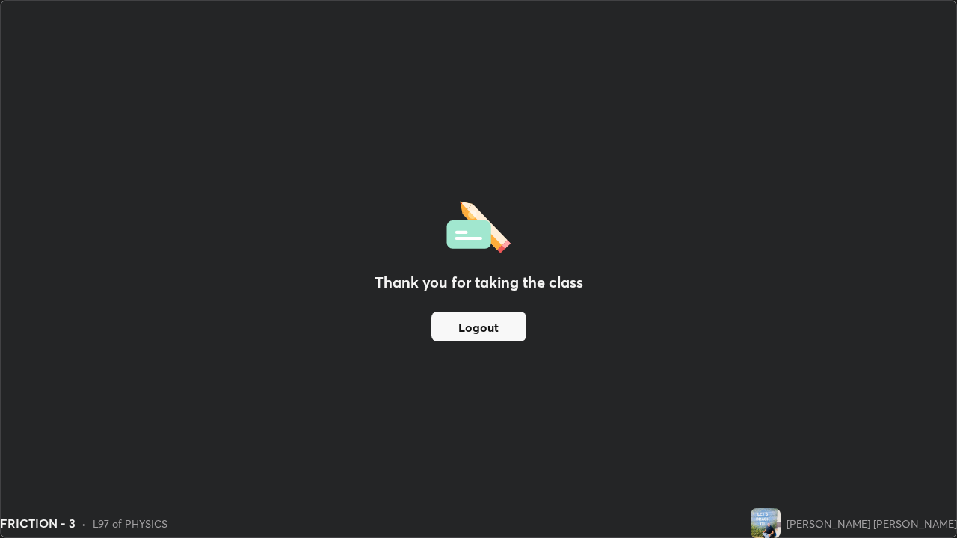
click at [487, 332] on button "Logout" at bounding box center [478, 327] width 95 height 30
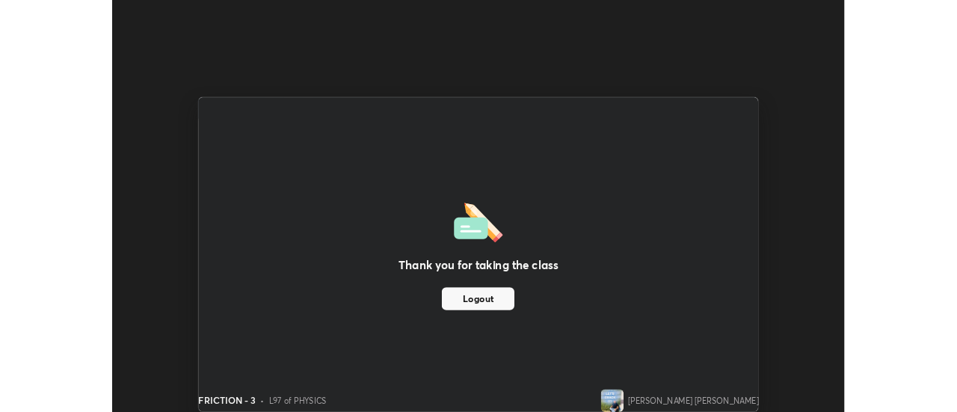
scroll to position [74354, 73809]
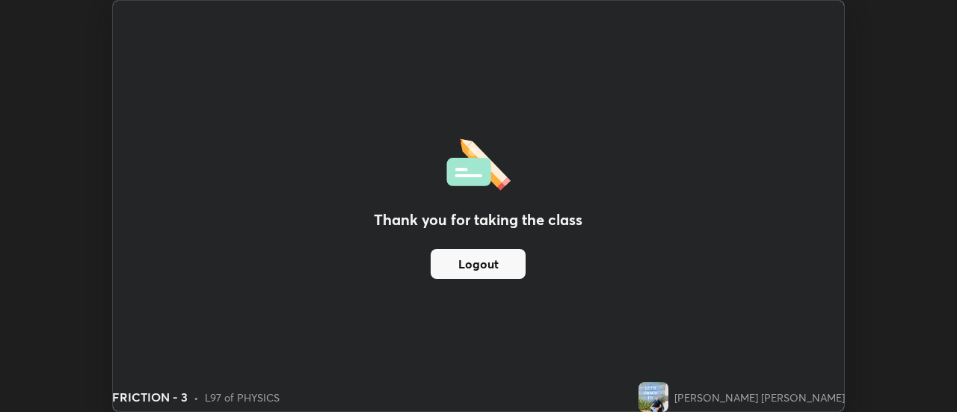
click at [446, 264] on button "Logout" at bounding box center [478, 264] width 95 height 30
click at [452, 260] on button "Logout" at bounding box center [478, 264] width 95 height 30
click at [465, 264] on button "Logout" at bounding box center [478, 264] width 95 height 30
